Goal: Task Accomplishment & Management: Use online tool/utility

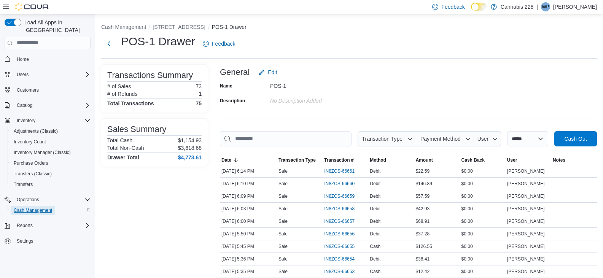
click at [37, 206] on span "Cash Management" at bounding box center [33, 210] width 38 height 9
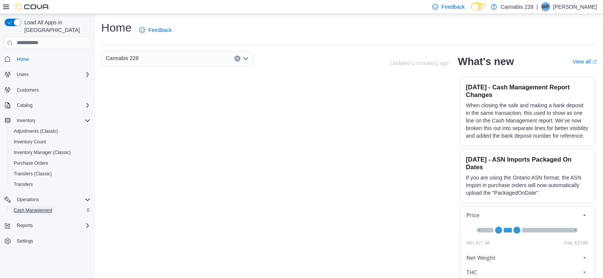
click at [40, 207] on span "Cash Management" at bounding box center [33, 210] width 38 height 9
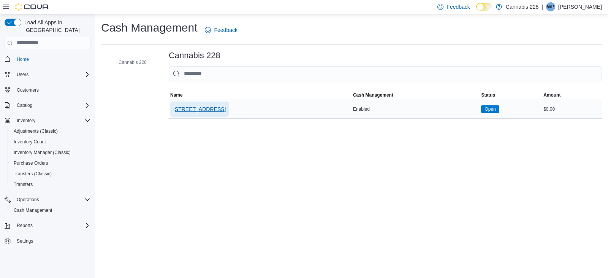
click at [226, 112] on span "[STREET_ADDRESS]" at bounding box center [199, 109] width 52 height 8
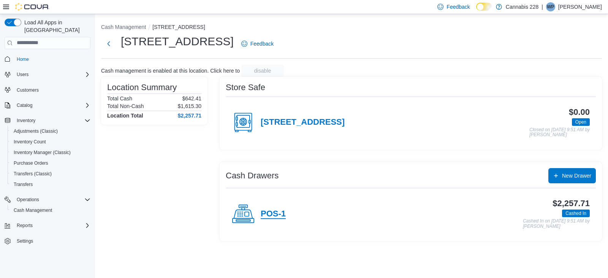
click at [271, 213] on h4 "POS-1" at bounding box center [273, 214] width 25 height 10
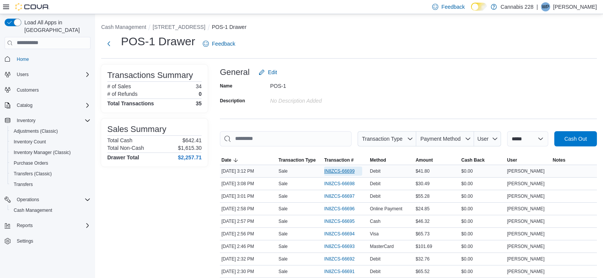
click at [341, 170] on span "IN8ZCS-66699" at bounding box center [339, 171] width 30 height 6
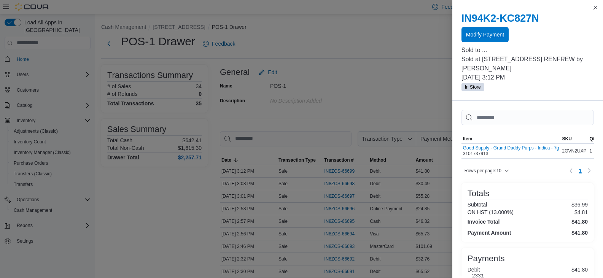
click at [487, 38] on span "Modify Payment" at bounding box center [485, 35] width 38 height 8
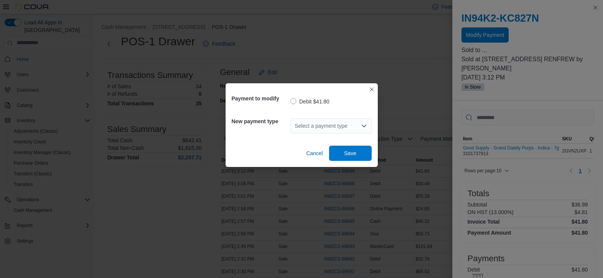
click at [329, 123] on div "Select a payment type" at bounding box center [330, 125] width 81 height 15
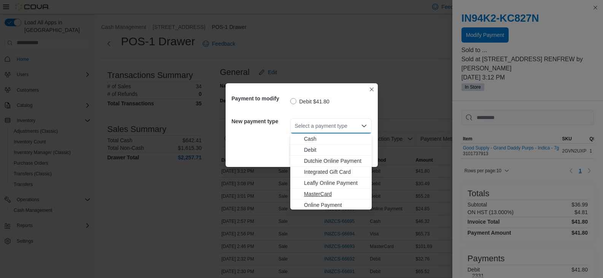
click at [320, 192] on span "MasterCard" at bounding box center [335, 194] width 63 height 8
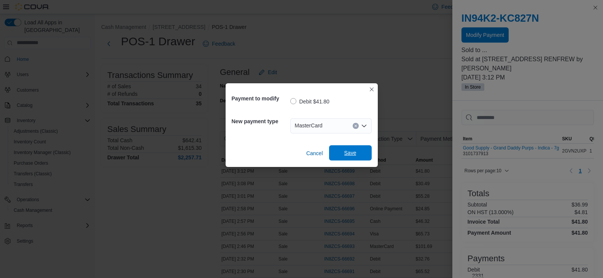
click at [354, 153] on span "Save" at bounding box center [350, 153] width 12 height 8
